Goal: Task Accomplishment & Management: Complete application form

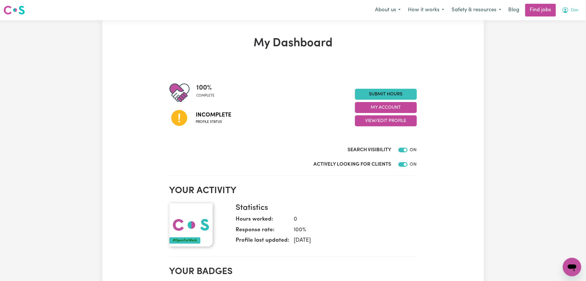
click at [573, 12] on span "Don" at bounding box center [575, 10] width 8 height 6
click at [560, 35] on link "My Dashboard" at bounding box center [559, 33] width 46 height 11
click at [555, 44] on link "Logout" at bounding box center [559, 44] width 46 height 11
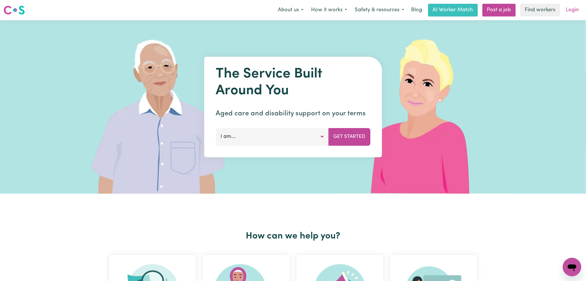
click at [575, 6] on link "Login" at bounding box center [572, 10] width 20 height 13
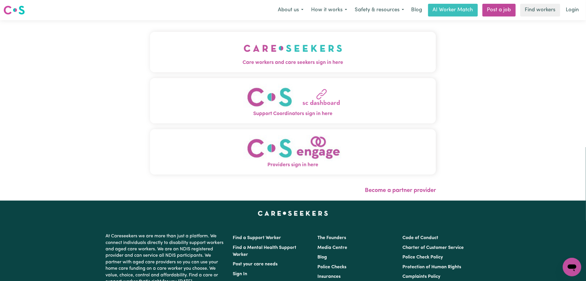
click at [262, 41] on img "Care workers and care seekers sign in here" at bounding box center [293, 48] width 99 height 21
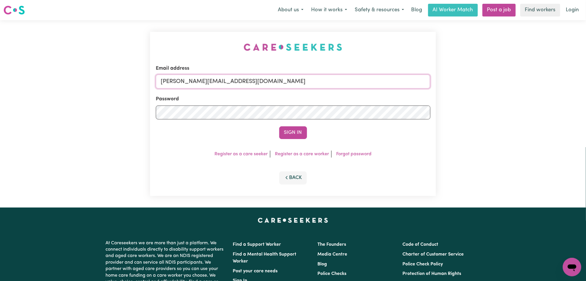
click at [215, 88] on input "[PERSON_NAME][EMAIL_ADDRESS][DOMAIN_NAME]" at bounding box center [293, 82] width 275 height 14
drag, startPoint x: 190, startPoint y: 78, endPoint x: 344, endPoint y: 82, distance: 153.5
click at [344, 82] on input "Superuser~[EMAIL_ADDRESS][DOMAIN_NAME]" at bounding box center [293, 82] width 275 height 14
type input "Superuser~[EMAIL_ADDRESS][DOMAIN_NAME]"
click at [279, 126] on button "Sign In" at bounding box center [293, 132] width 28 height 13
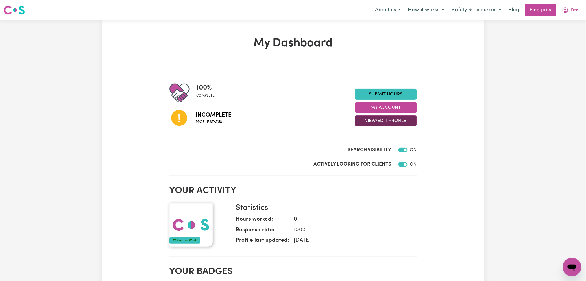
click at [394, 122] on button "View/Edit Profile" at bounding box center [386, 120] width 62 height 11
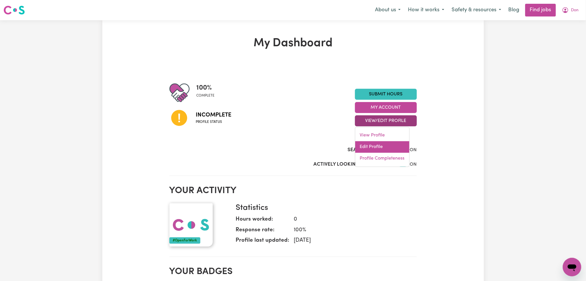
click at [383, 150] on link "Edit Profile" at bounding box center [382, 147] width 54 height 12
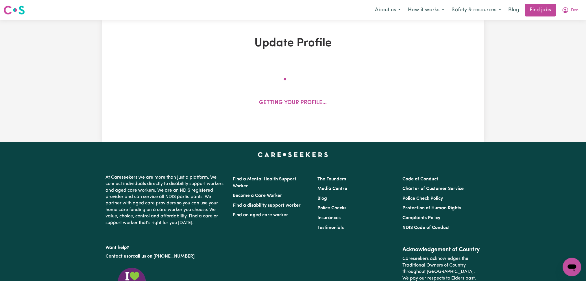
select select "[DEMOGRAPHIC_DATA]"
select select "Australian PR"
select select "Studying a healthcare related degree or qualification"
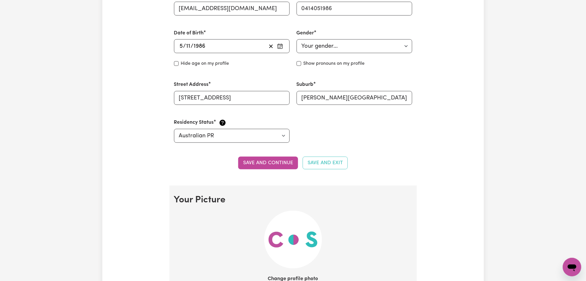
scroll to position [347, 0]
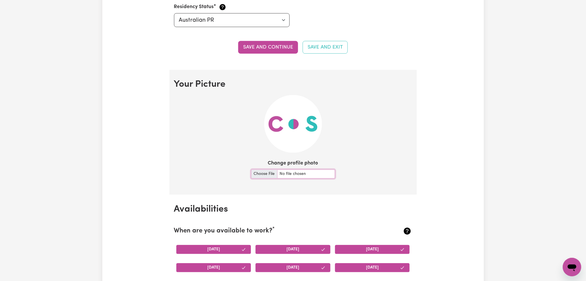
click at [255, 172] on input "Change profile photo" at bounding box center [293, 174] width 84 height 9
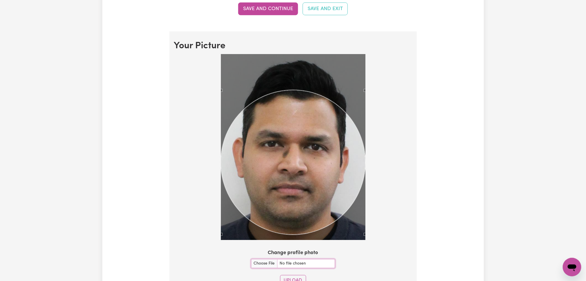
click at [293, 153] on div "Use the arrow keys to move the crop selection area" at bounding box center [293, 162] width 145 height 145
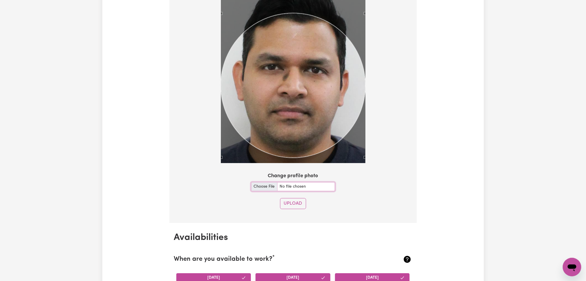
click at [251, 186] on input "Change profile photo" at bounding box center [293, 186] width 84 height 9
type input "C:\fakepath\Don Heenkenda Mudalige prof pict1.jpg"
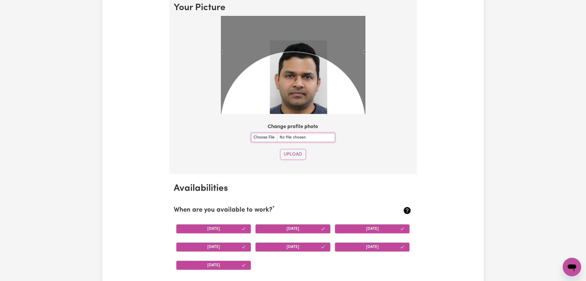
scroll to position [385, 0]
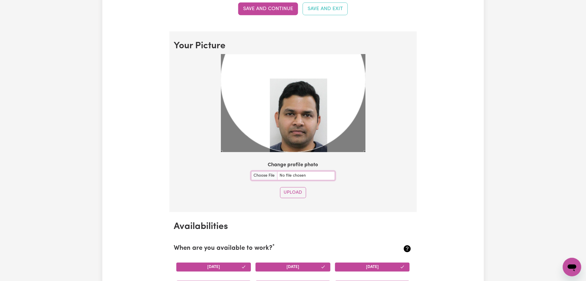
click at [309, 106] on div "Use the arrow keys to move the crop selection area" at bounding box center [293, 80] width 145 height 145
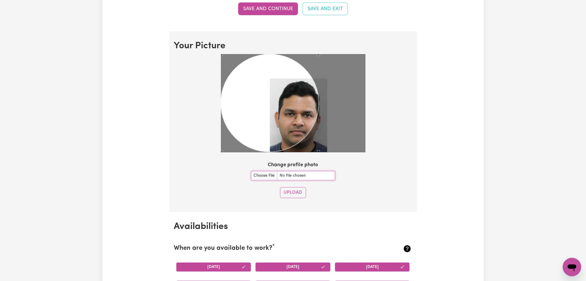
click at [266, 129] on div "Use the arrow keys to move the crop selection area" at bounding box center [270, 103] width 98 height 98
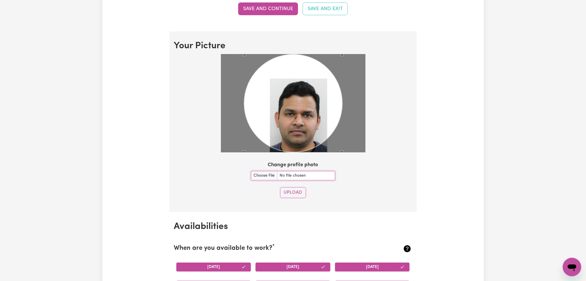
click at [301, 110] on div "Use the arrow keys to move the crop selection area" at bounding box center [293, 104] width 98 height 98
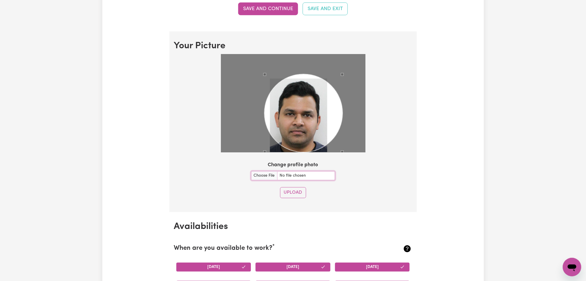
click at [264, 77] on div at bounding box center [293, 103] width 145 height 98
click at [288, 99] on div "Use the arrow keys to move the crop selection area" at bounding box center [299, 113] width 78 height 78
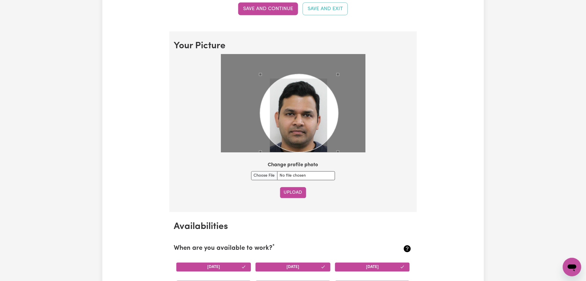
click at [297, 192] on button "Upload" at bounding box center [293, 192] width 26 height 11
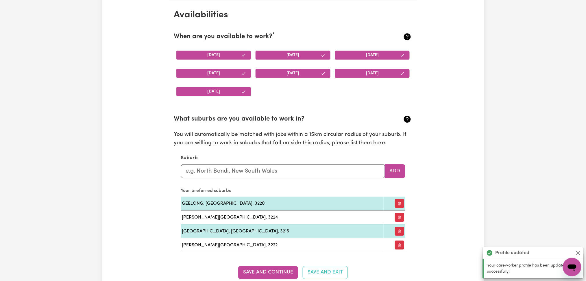
scroll to position [542, 0]
click at [520, 145] on div "Update Profile 1 2 3 4 5 Step 1 : Personal Details Let potential clients know w…" at bounding box center [293, 273] width 586 height 1588
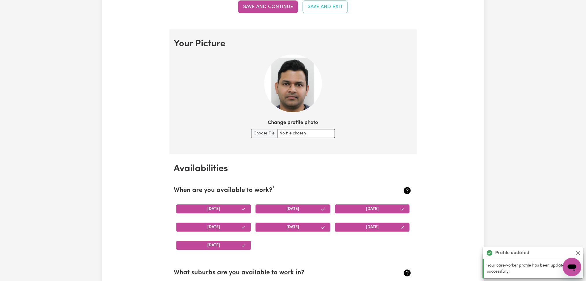
scroll to position [310, 0]
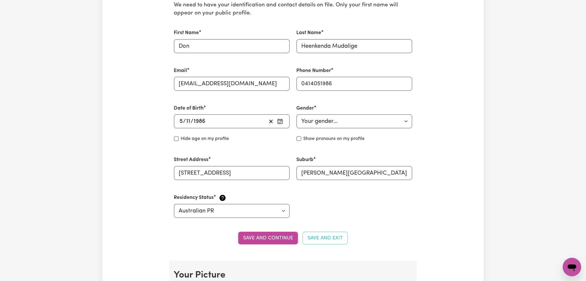
scroll to position [40, 0]
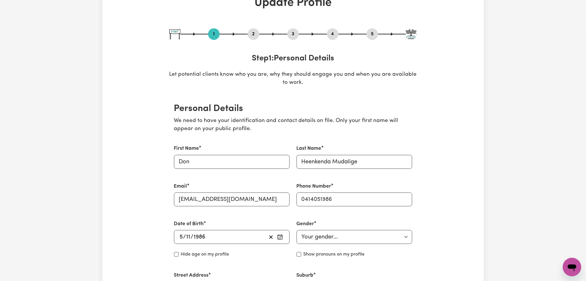
click at [294, 29] on div "3" at bounding box center [293, 34] width 12 height 12
click at [292, 33] on button "3" at bounding box center [293, 34] width 12 height 8
select select "2023"
select select "2021"
select select "2025"
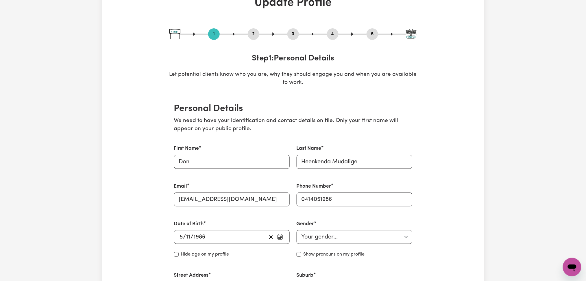
select select "2020"
select select "2023"
select select "2025"
select select "Certificate III (Individual Support)"
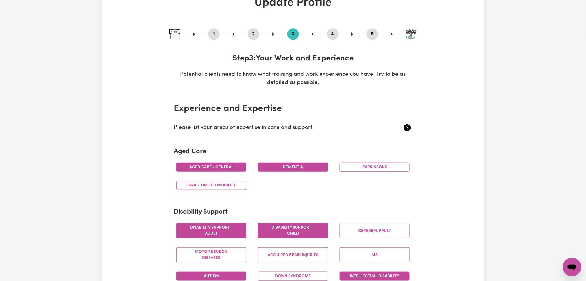
click at [331, 36] on button "4" at bounding box center [333, 34] width 12 height 8
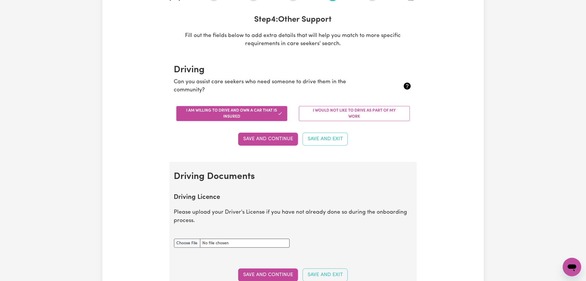
scroll to position [2, 0]
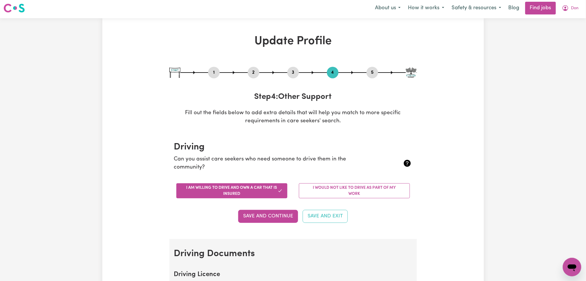
click at [372, 71] on button "5" at bounding box center [373, 73] width 12 height 8
select select "I am providing services privately on my own"
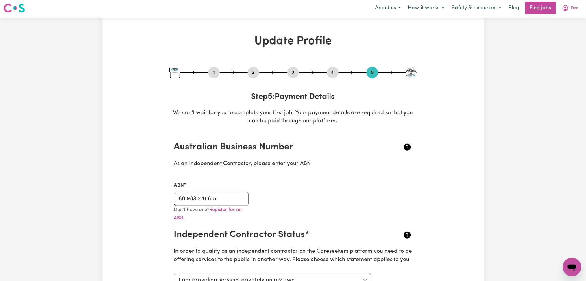
scroll to position [0, 0]
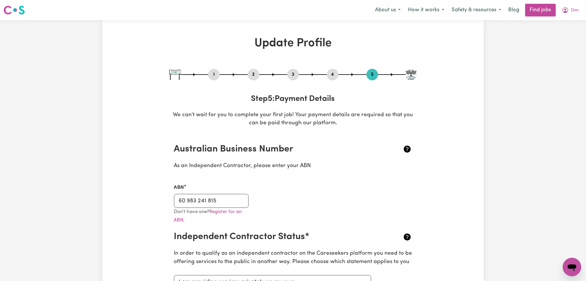
click at [250, 78] on button "2" at bounding box center [254, 75] width 12 height 8
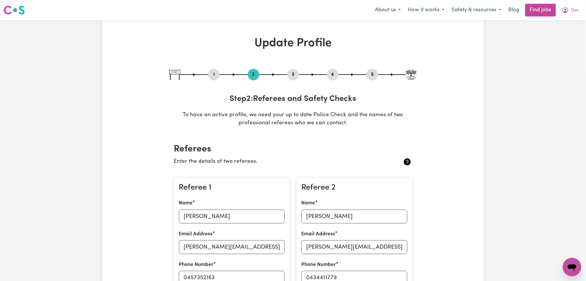
click at [373, 76] on button "5" at bounding box center [373, 75] width 12 height 8
select select "I am providing services privately on my own"
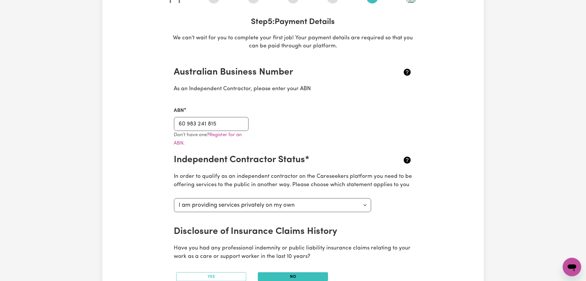
scroll to position [38, 0]
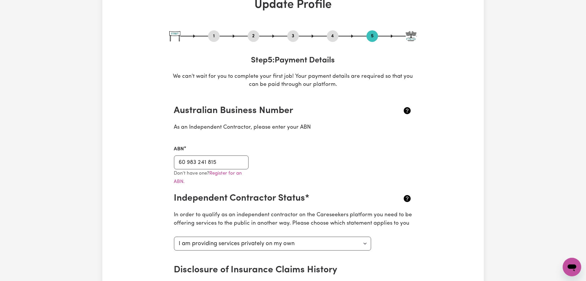
click at [252, 36] on button "2" at bounding box center [254, 36] width 12 height 8
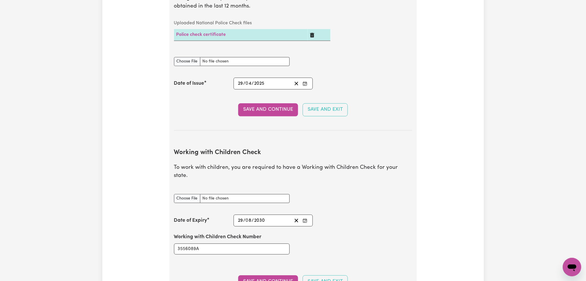
scroll to position [462, 0]
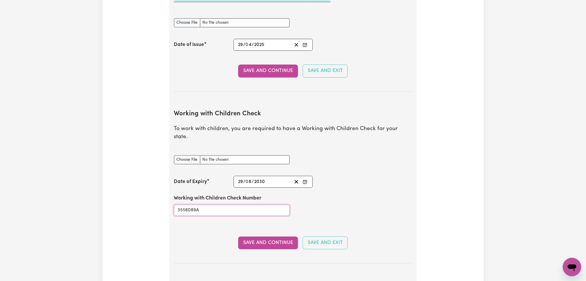
click at [208, 205] on input "3556089A" at bounding box center [232, 210] width 116 height 11
paste input "-01"
type input "3556089A-01"
click at [180, 155] on input "Working with Children Check document" at bounding box center [232, 159] width 116 height 9
type input "C:\fakepath\Don Heenkenda Mudalige WWCC 3556089A-01 - 2908030.PDF"
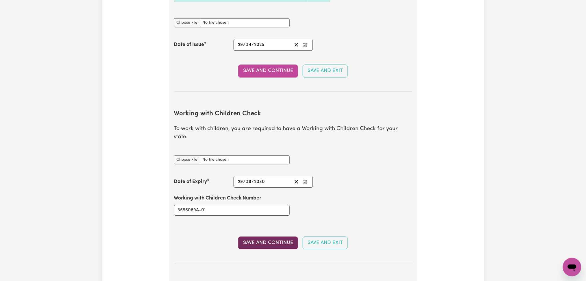
click at [265, 238] on button "Save and Continue" at bounding box center [268, 242] width 60 height 13
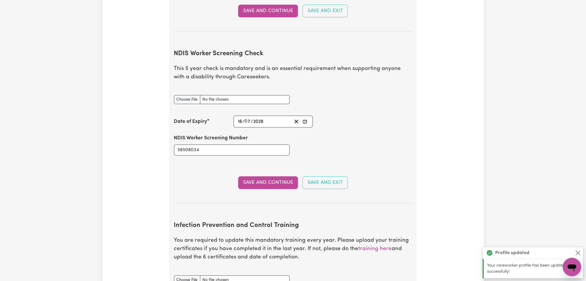
scroll to position [728, 0]
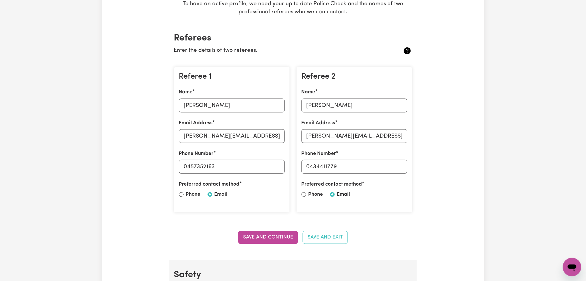
scroll to position [0, 0]
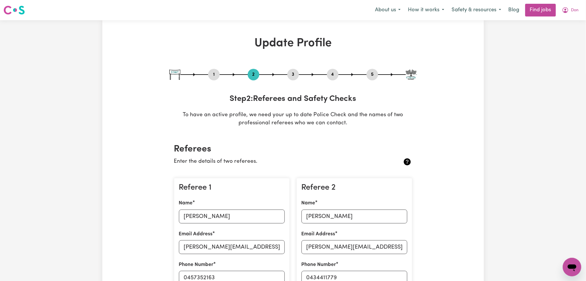
click at [294, 74] on button "3" at bounding box center [293, 75] width 12 height 8
select select "2023"
select select "2021"
select select "2025"
select select "2020"
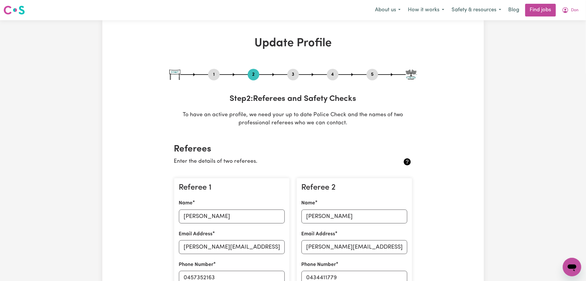
select select "2023"
select select "2025"
select select "Certificate III (Individual Support)"
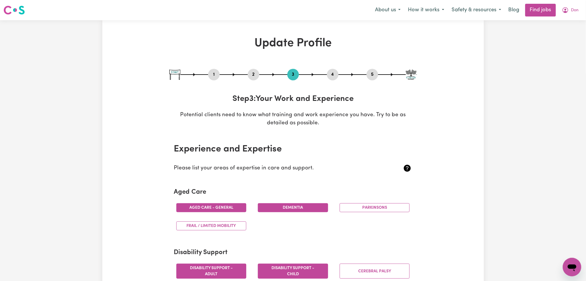
click at [330, 75] on button "4" at bounding box center [333, 75] width 12 height 8
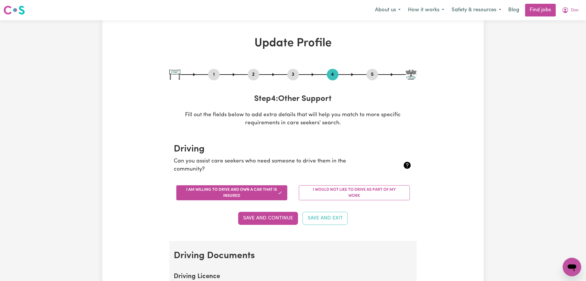
click at [371, 75] on button "5" at bounding box center [373, 75] width 12 height 8
select select "I am providing services privately on my own"
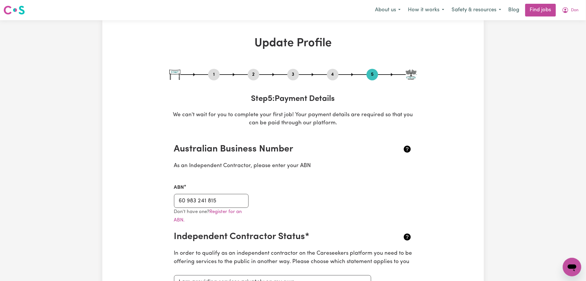
click at [250, 74] on button "2" at bounding box center [254, 75] width 12 height 8
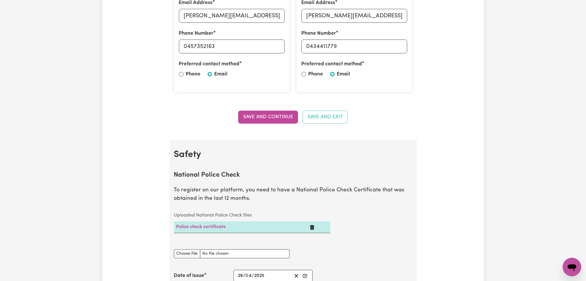
scroll to position [38, 0]
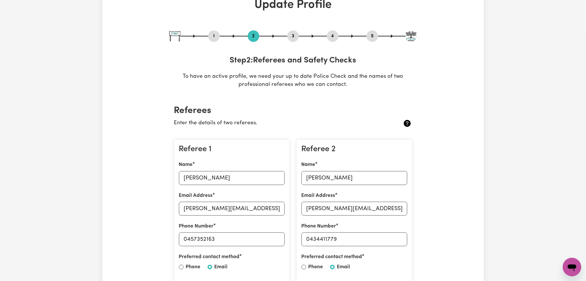
click at [292, 34] on button "3" at bounding box center [293, 36] width 12 height 8
select select "2023"
select select "2021"
select select "2025"
select select "2020"
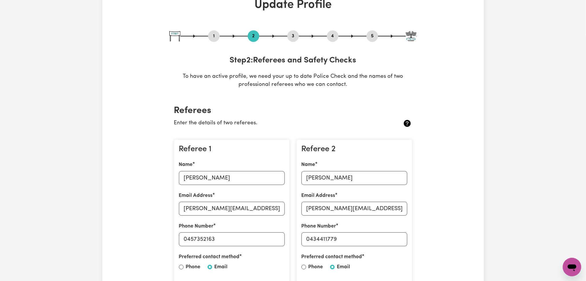
select select "2023"
select select "2025"
select select "Certificate III (Individual Support)"
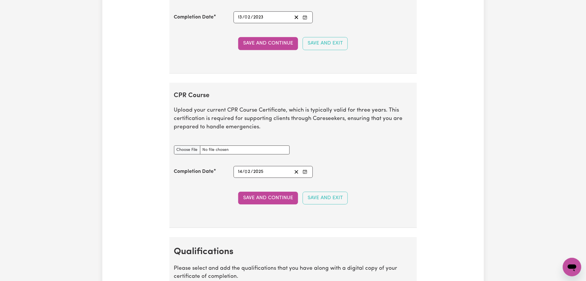
scroll to position [1426, 0]
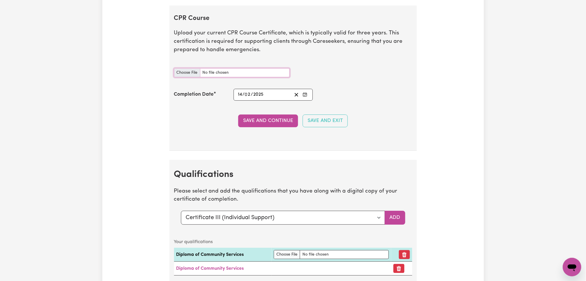
click at [189, 72] on input "CPR Course document" at bounding box center [232, 72] width 116 height 9
type input "C:\fakepath\Don Heenkenda Mudalige CPR Certificate 12022025.pdf"
click at [307, 100] on div "[DATE] 14 / 0 2 / 2025" at bounding box center [273, 95] width 79 height 12
click at [307, 97] on icon "Enter the Completion Date of your CPR Course" at bounding box center [305, 94] width 5 height 5
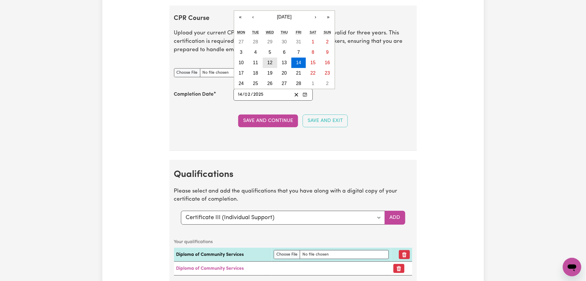
click at [269, 65] on abbr "12" at bounding box center [269, 62] width 5 height 5
type input "[DATE]"
type input "12"
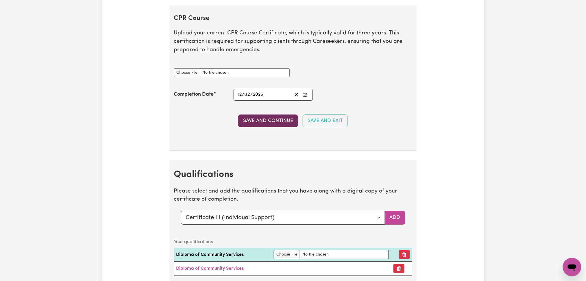
click at [250, 121] on button "Save and Continue" at bounding box center [268, 120] width 60 height 13
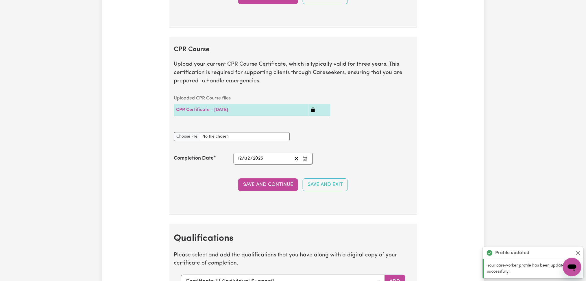
scroll to position [1279, 0]
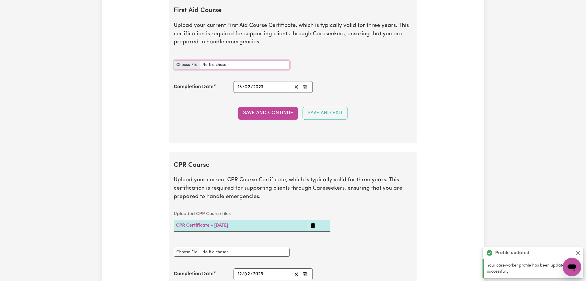
click at [192, 68] on input "First Aid Course document" at bounding box center [232, 64] width 116 height 9
type input "C:\fakepath\Don Heenkenda Mudalige CPR and First Aid Certificate 13022023.pdf"
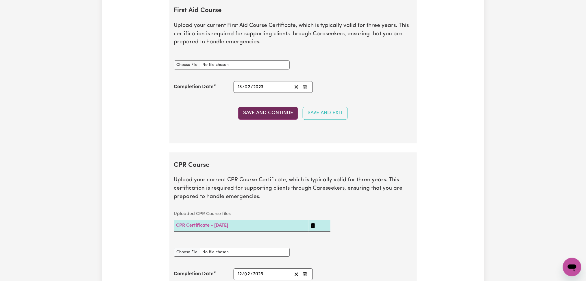
click at [272, 112] on button "Save and Continue" at bounding box center [268, 113] width 60 height 13
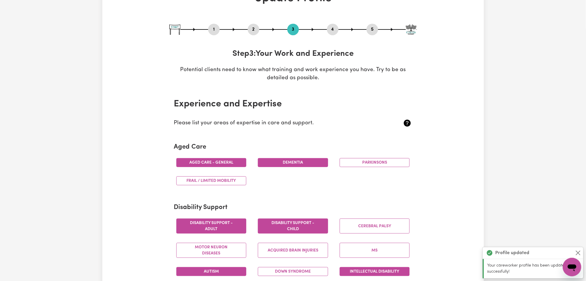
scroll to position [0, 0]
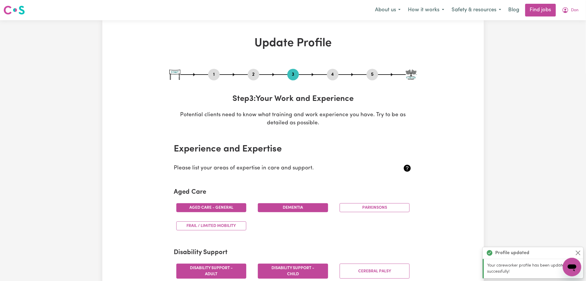
drag, startPoint x: 333, startPoint y: 73, endPoint x: 255, endPoint y: 106, distance: 85.2
click at [331, 76] on button "4" at bounding box center [333, 75] width 12 height 8
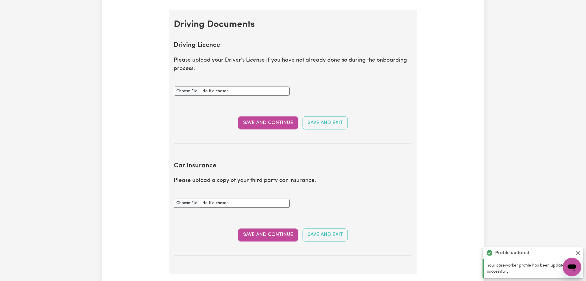
scroll to position [270, 0]
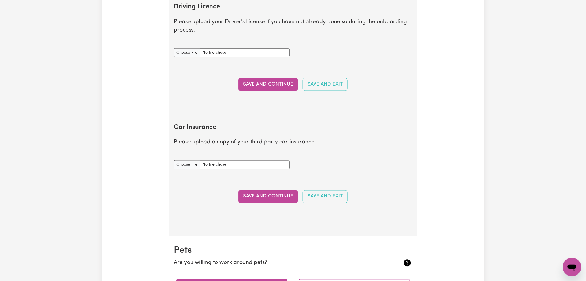
click at [192, 58] on div "Driving Licence document" at bounding box center [232, 52] width 123 height 23
click at [191, 54] on input "Driving Licence document" at bounding box center [232, 52] width 116 height 9
type input "C:\fakepath\Don Heenkenda [PERSON_NAME].pdf"
click at [288, 87] on button "Save and Continue" at bounding box center [268, 84] width 60 height 13
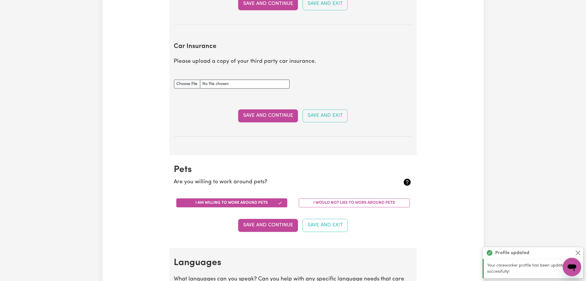
scroll to position [345, 0]
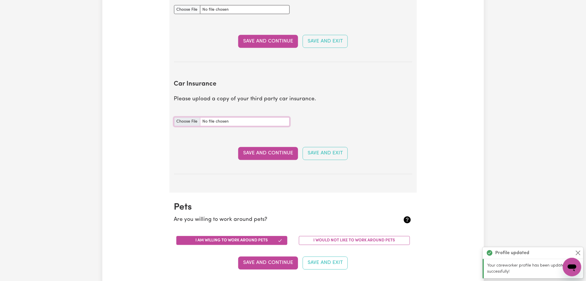
click at [186, 122] on input "Car Insurance document" at bounding box center [232, 121] width 116 height 9
type input "C:\fakepath\Don Heenkenda Mudalige Car Registration Status.pdf"
click at [276, 156] on button "Save and Continue" at bounding box center [268, 153] width 60 height 13
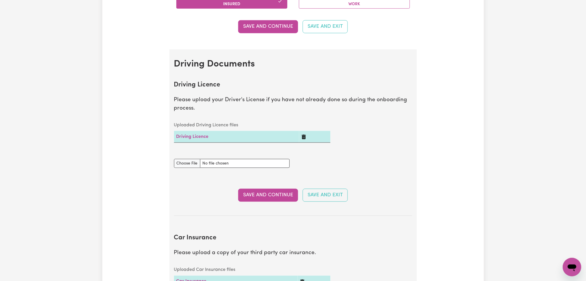
scroll to position [0, 0]
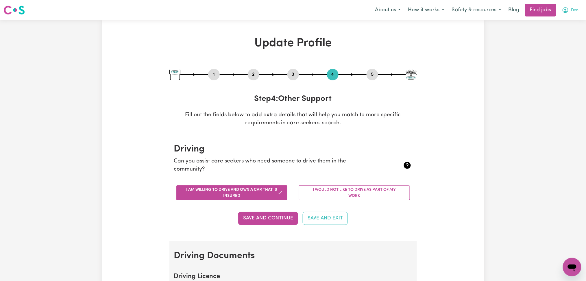
drag, startPoint x: 570, startPoint y: 4, endPoint x: 567, endPoint y: 12, distance: 8.4
click at [570, 6] on button "Don" at bounding box center [570, 10] width 24 height 12
click at [561, 46] on link "Logout" at bounding box center [559, 44] width 46 height 11
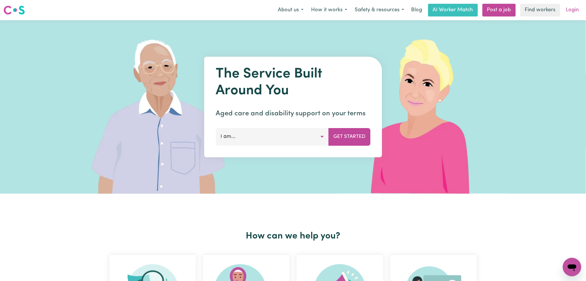
click at [573, 10] on link "Login" at bounding box center [572, 10] width 20 height 13
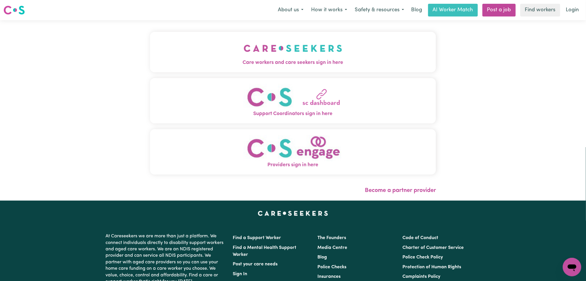
click at [254, 40] on button "Care workers and care seekers sign in here" at bounding box center [293, 52] width 286 height 40
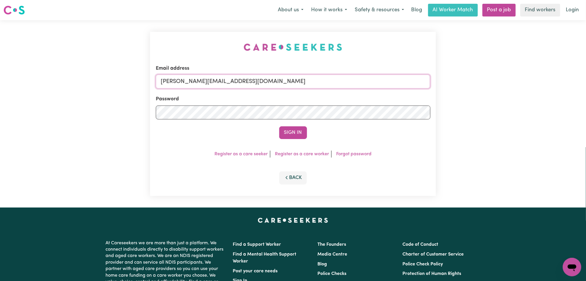
drag, startPoint x: 244, startPoint y: 77, endPoint x: 238, endPoint y: 86, distance: 11.1
click at [244, 77] on input "[PERSON_NAME][EMAIL_ADDRESS][DOMAIN_NAME]" at bounding box center [293, 82] width 275 height 14
drag, startPoint x: 190, startPoint y: 78, endPoint x: 411, endPoint y: 78, distance: 220.5
click at [411, 78] on input "Superuser~[EMAIL_ADDRESS][DOMAIN_NAME]" at bounding box center [293, 82] width 275 height 14
type input "Superuser~[EMAIL_ADDRESS][DOMAIN_NAME]"
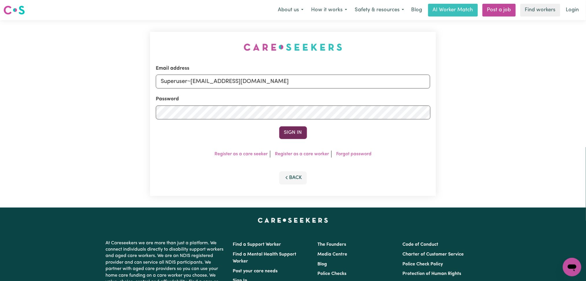
click at [295, 131] on button "Sign In" at bounding box center [293, 132] width 28 height 13
